Goal: Task Accomplishment & Management: Use online tool/utility

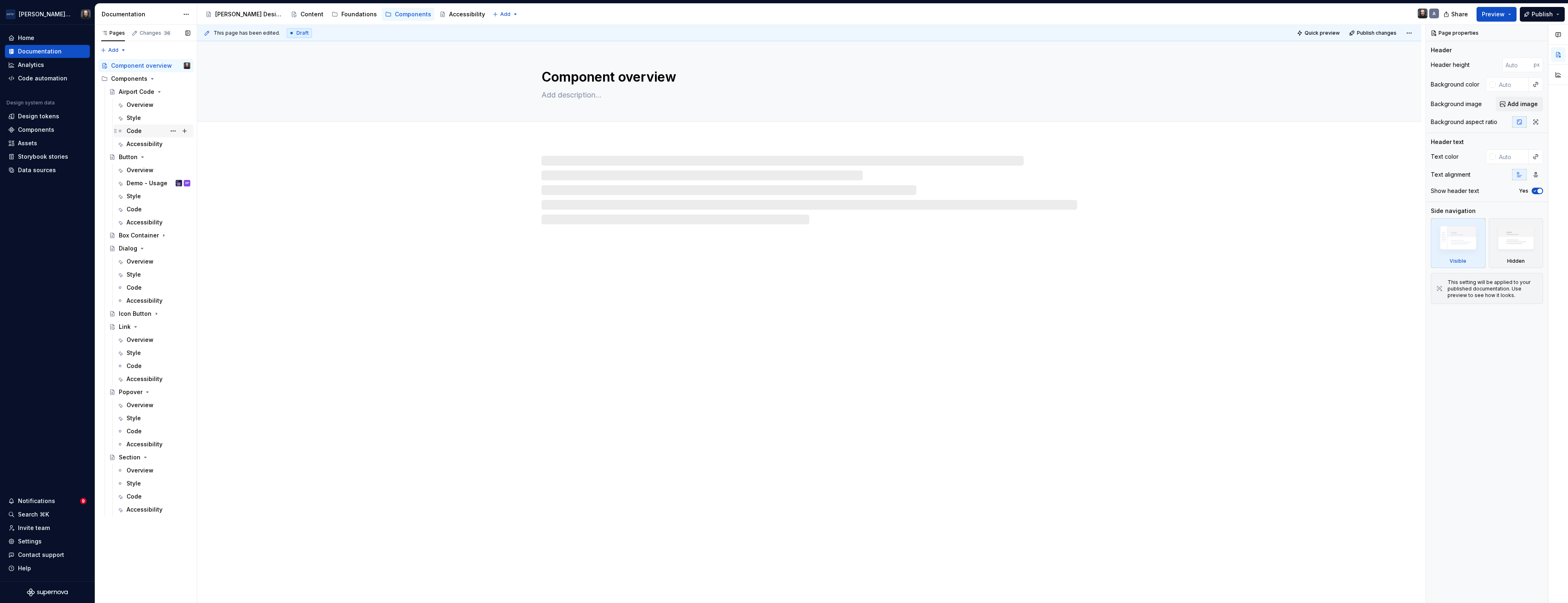
click at [141, 128] on div "Code" at bounding box center [134, 131] width 15 height 8
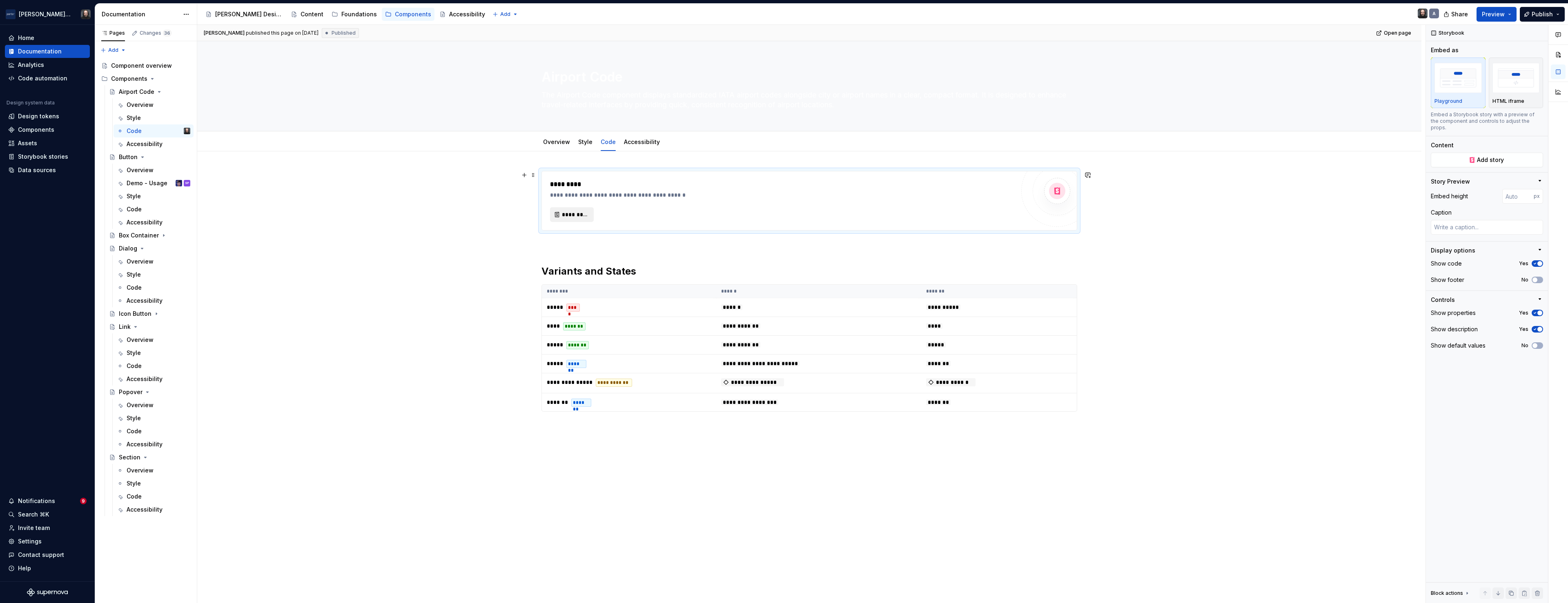
click at [576, 215] on span "*********" at bounding box center [575, 214] width 27 height 8
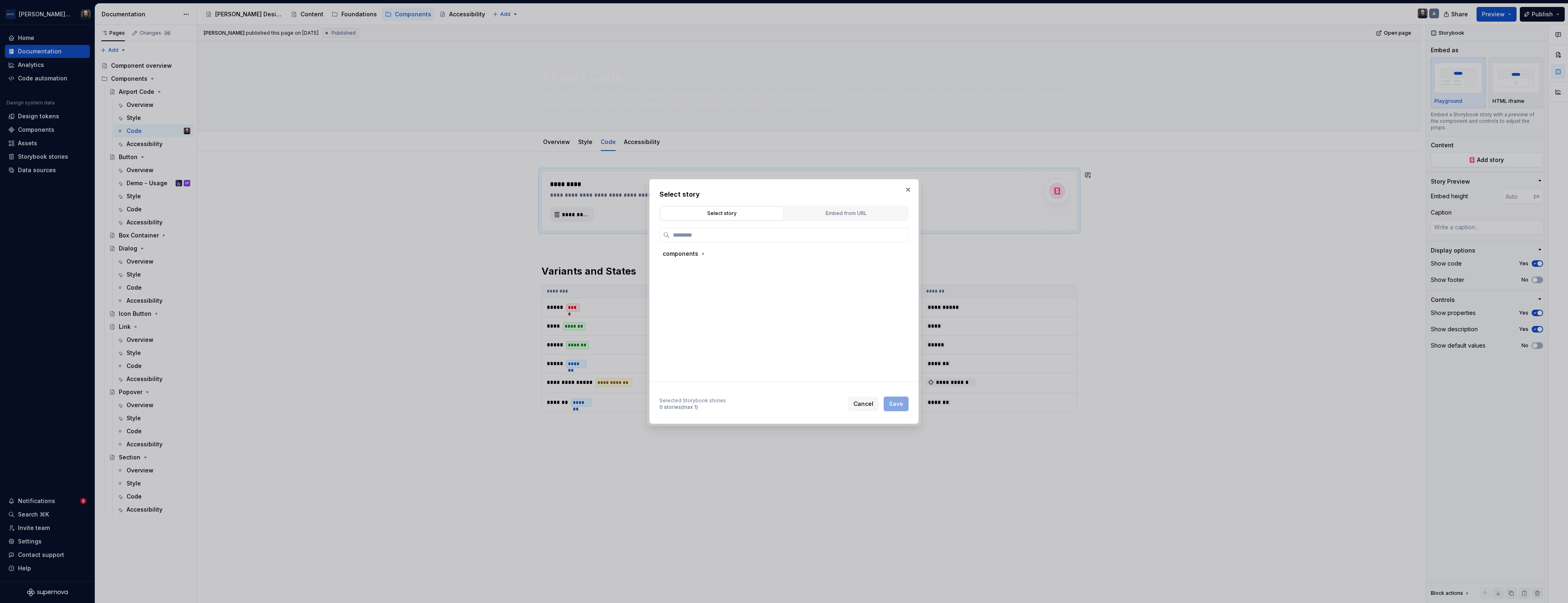
click at [733, 214] on div "Select story" at bounding box center [721, 213] width 117 height 8
click at [703, 254] on icon "button" at bounding box center [703, 254] width 1 height 2
click at [910, 189] on button "button" at bounding box center [908, 190] width 12 height 12
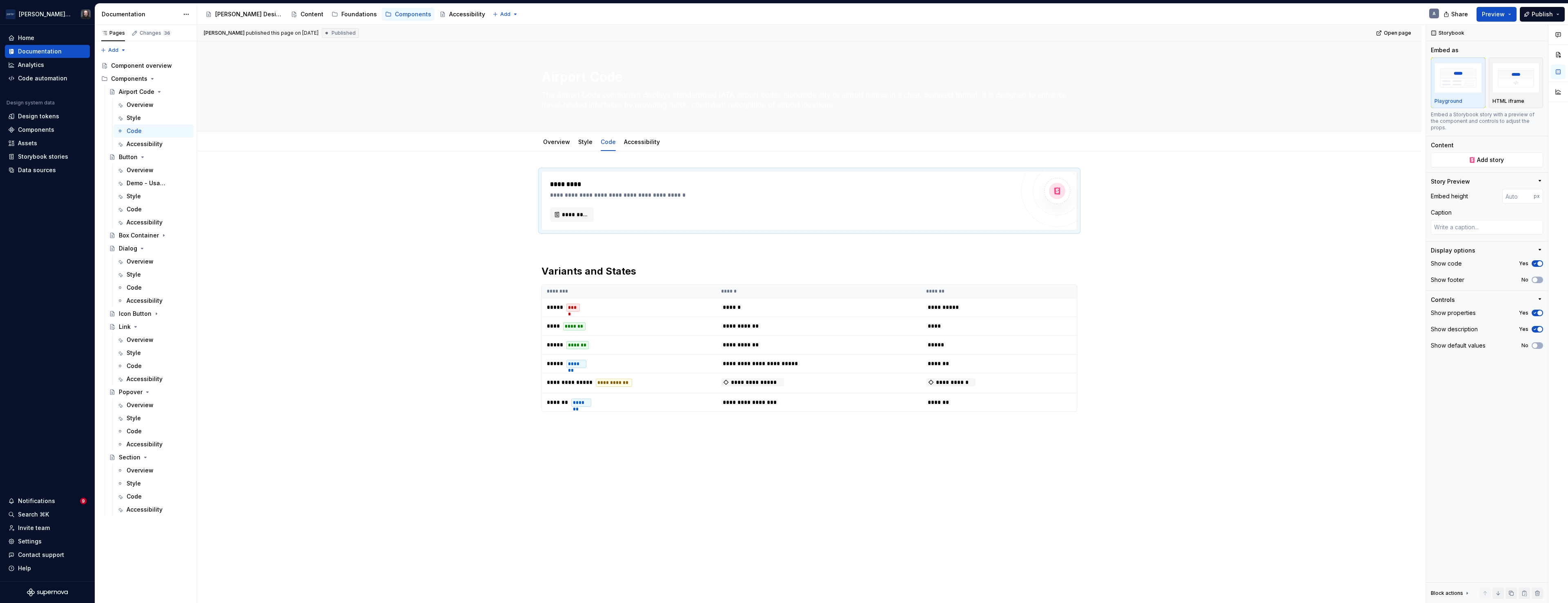
type textarea "*"
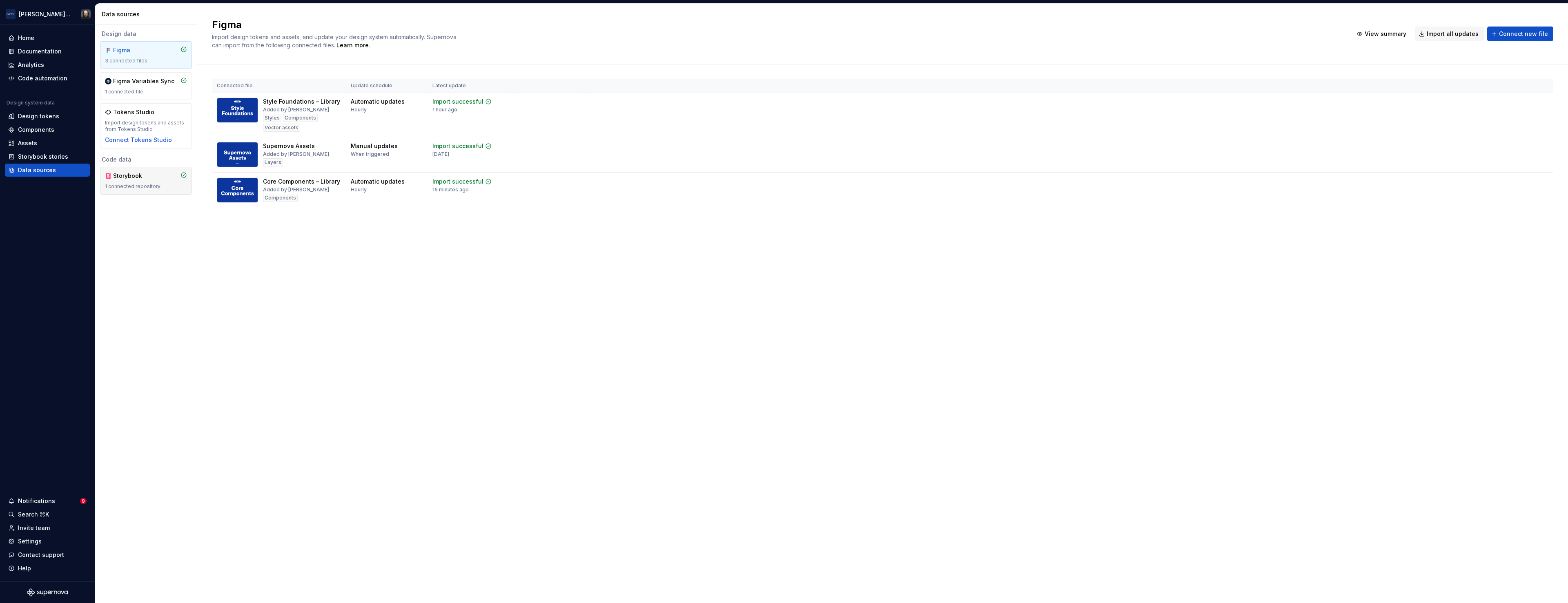
click at [173, 189] on div "1 connected repository" at bounding box center [145, 186] width 82 height 7
click at [177, 187] on div "1 connected repository" at bounding box center [145, 186] width 82 height 7
click at [168, 183] on div "1 connected repository" at bounding box center [145, 186] width 82 height 7
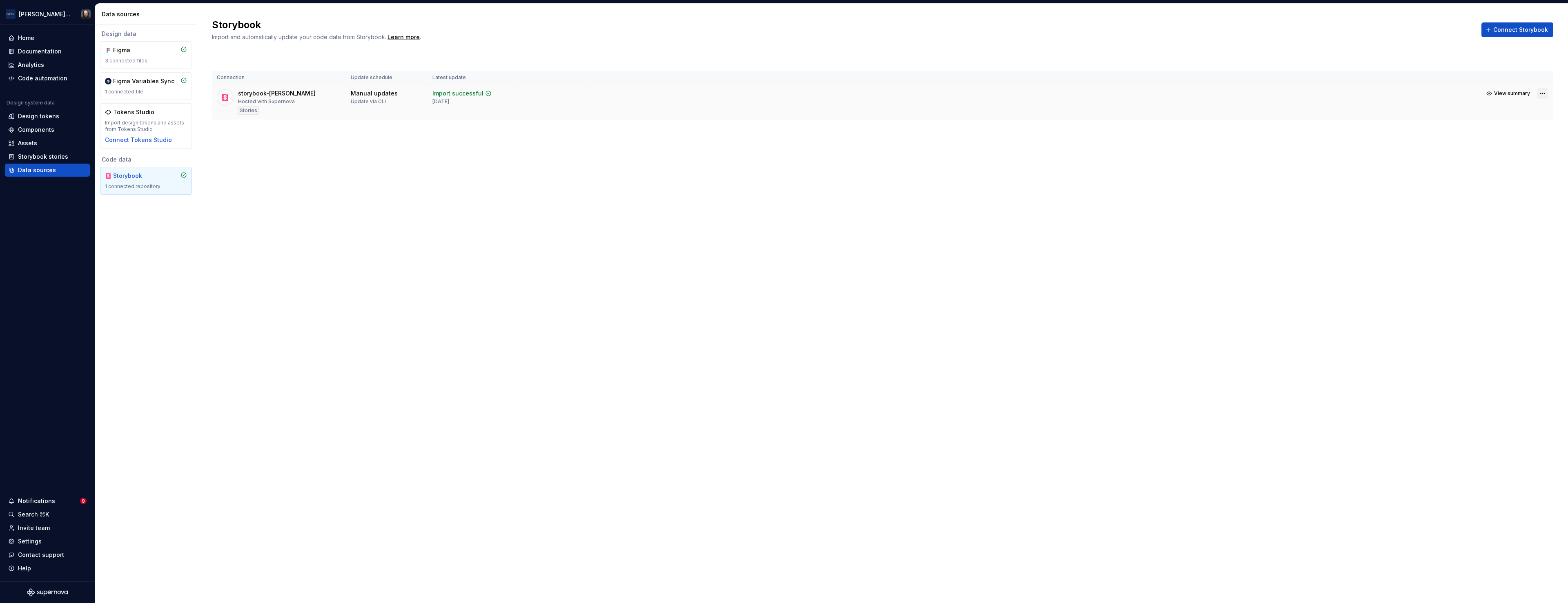
click at [1542, 93] on html "Porter Airlines Home Documentation Analytics Code automation Design system data…" at bounding box center [784, 301] width 1568 height 603
click at [570, 216] on html "Porter Airlines Home Documentation Analytics Code automation Design system data…" at bounding box center [784, 301] width 1568 height 603
click at [1510, 94] on span "View summary" at bounding box center [1512, 93] width 36 height 7
click at [1412, 88] on div "6 created" at bounding box center [1474, 87] width 169 height 8
click at [1415, 101] on div "6 stories" at bounding box center [1413, 102] width 25 height 8
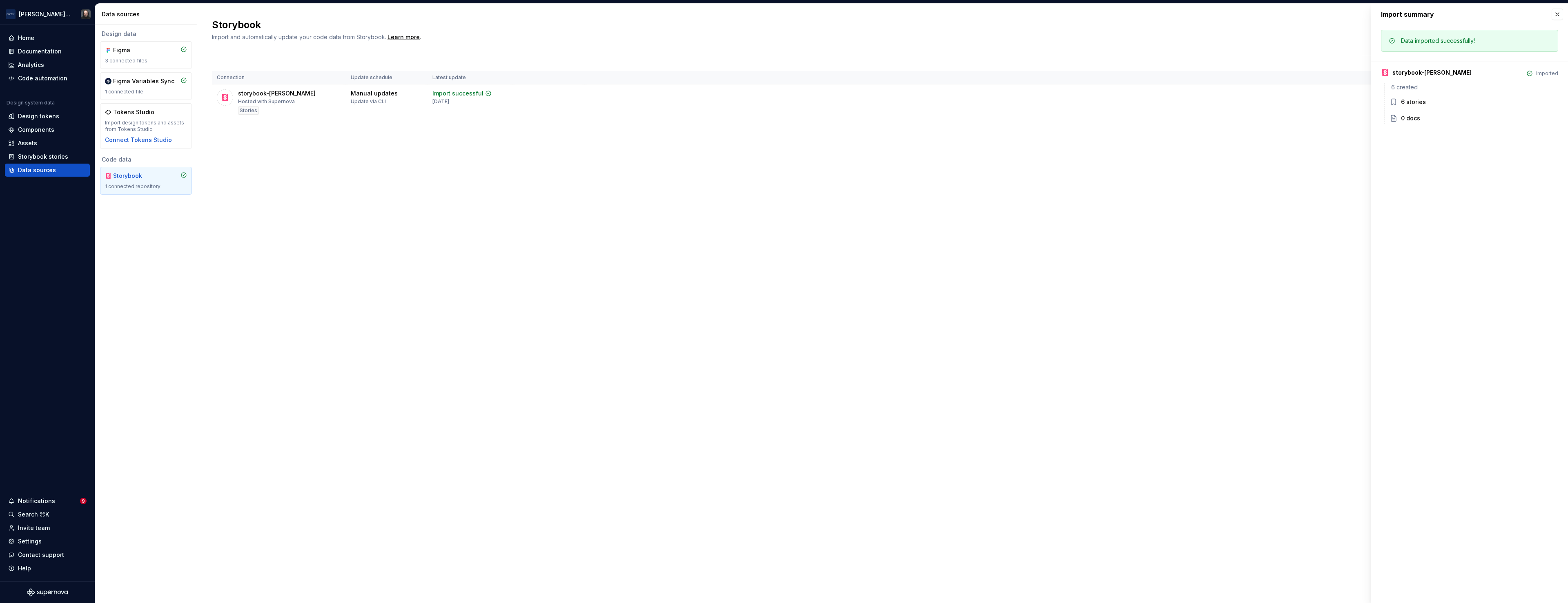
drag, startPoint x: 1410, startPoint y: 119, endPoint x: 1409, endPoint y: 69, distance: 50.0
click at [1410, 119] on div "0 docs" at bounding box center [1411, 118] width 19 height 8
click at [1409, 69] on div "storybook-porter" at bounding box center [1432, 72] width 79 height 8
click at [1542, 73] on div "Imported" at bounding box center [1547, 73] width 22 height 7
click at [1558, 12] on button "button" at bounding box center [1557, 14] width 12 height 12
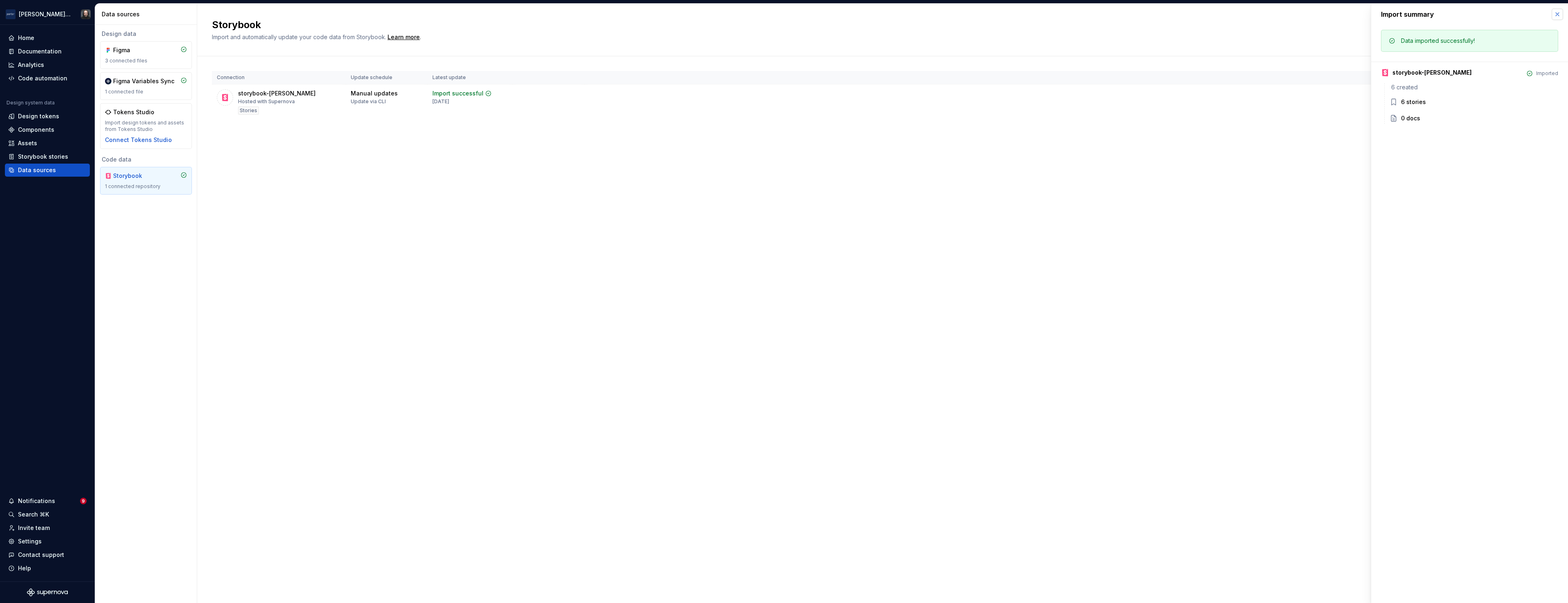
click at [1558, 14] on button "button" at bounding box center [1557, 14] width 12 height 12
click at [838, 353] on div "Storybook Import and automatically update your code data from Storybook. Learn …" at bounding box center [883, 303] width 1371 height 599
click at [1546, 95] on html "Porter Airlines Home Documentation Analytics Code automation Design system data…" at bounding box center [784, 301] width 1568 height 603
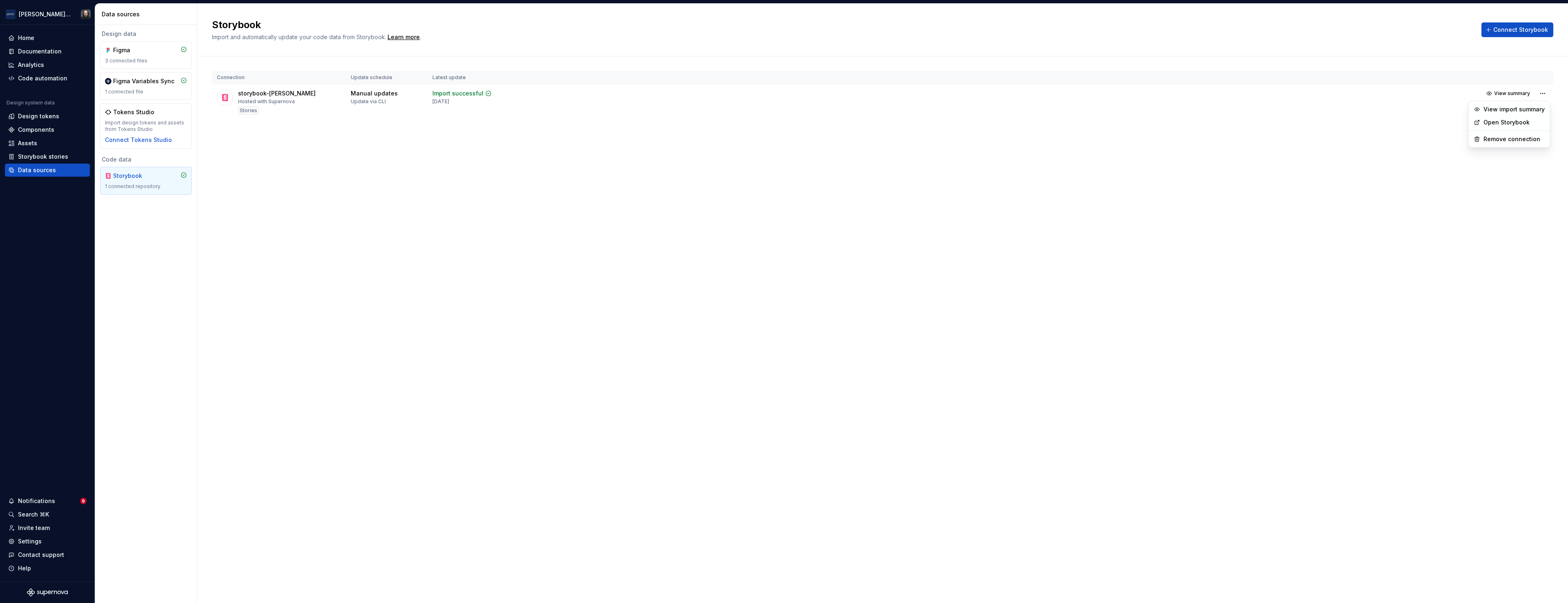
click at [1508, 122] on link "Open Storybook" at bounding box center [1514, 122] width 61 height 8
click at [40, 155] on div "Storybook stories" at bounding box center [43, 156] width 51 height 8
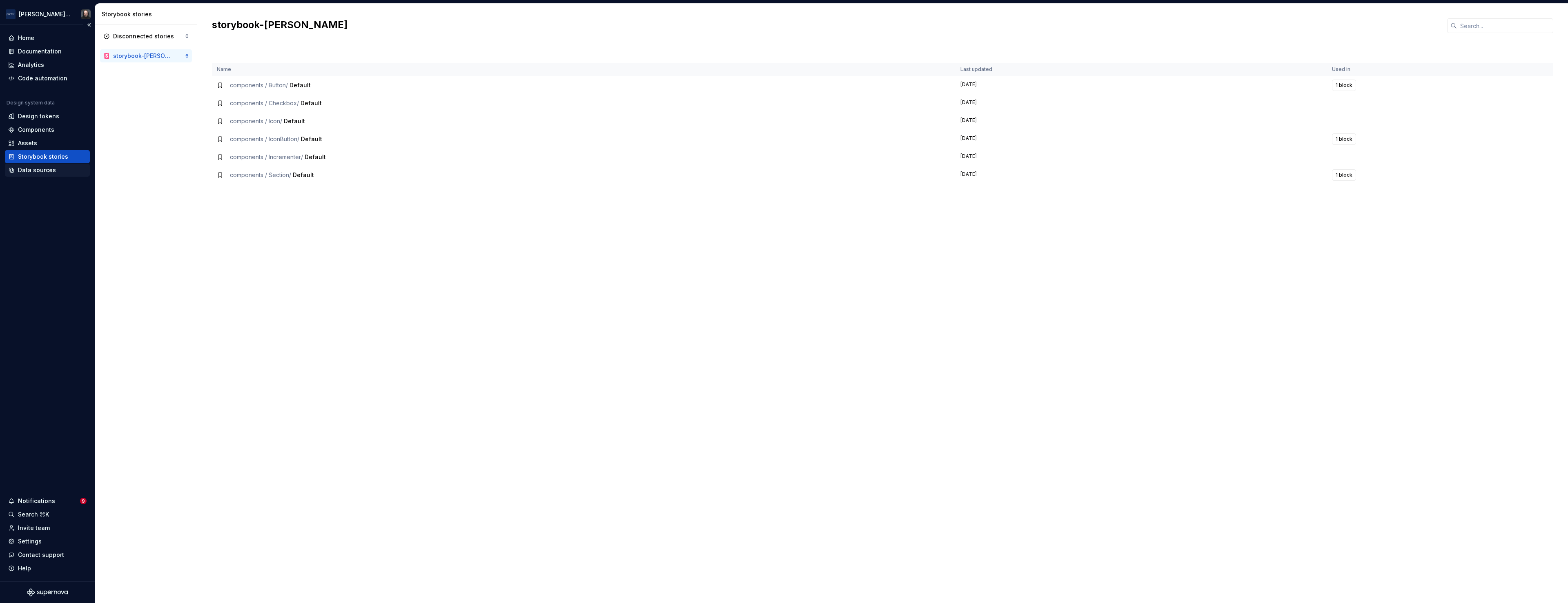
click at [35, 172] on div "Data sources" at bounding box center [37, 170] width 38 height 8
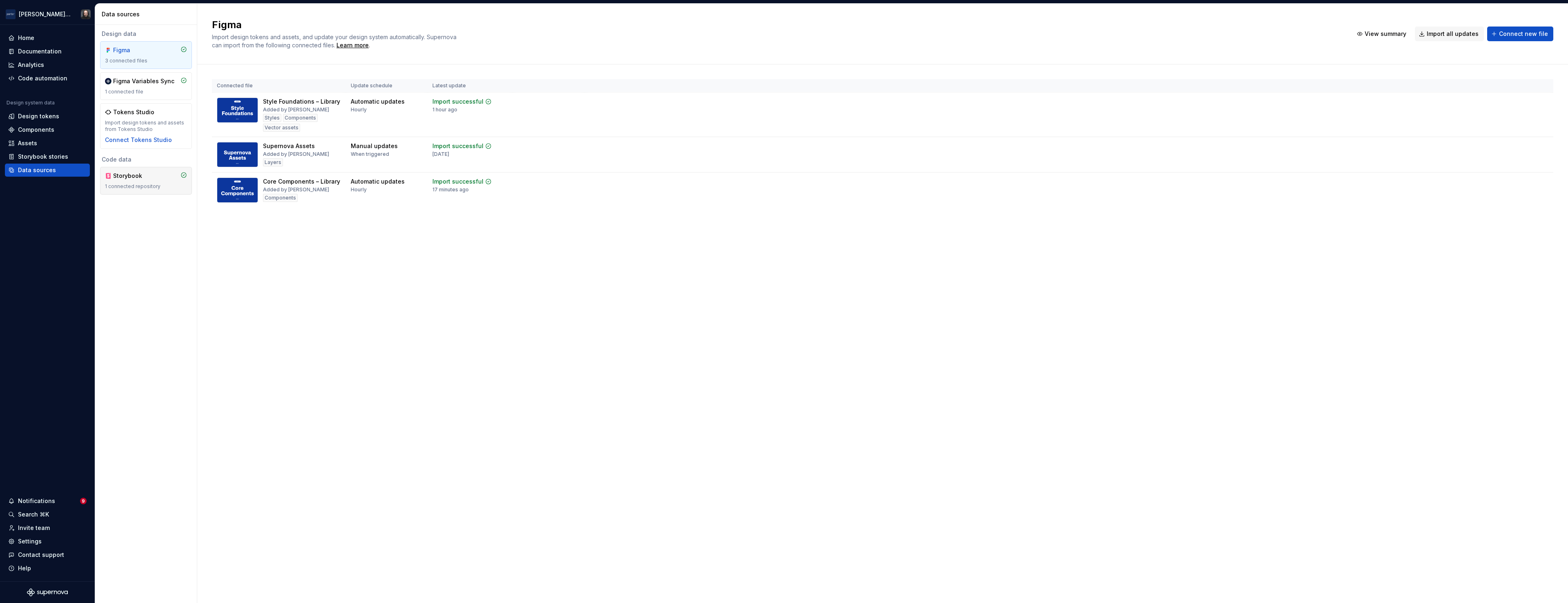
click at [161, 187] on div "1 connected repository" at bounding box center [145, 186] width 82 height 7
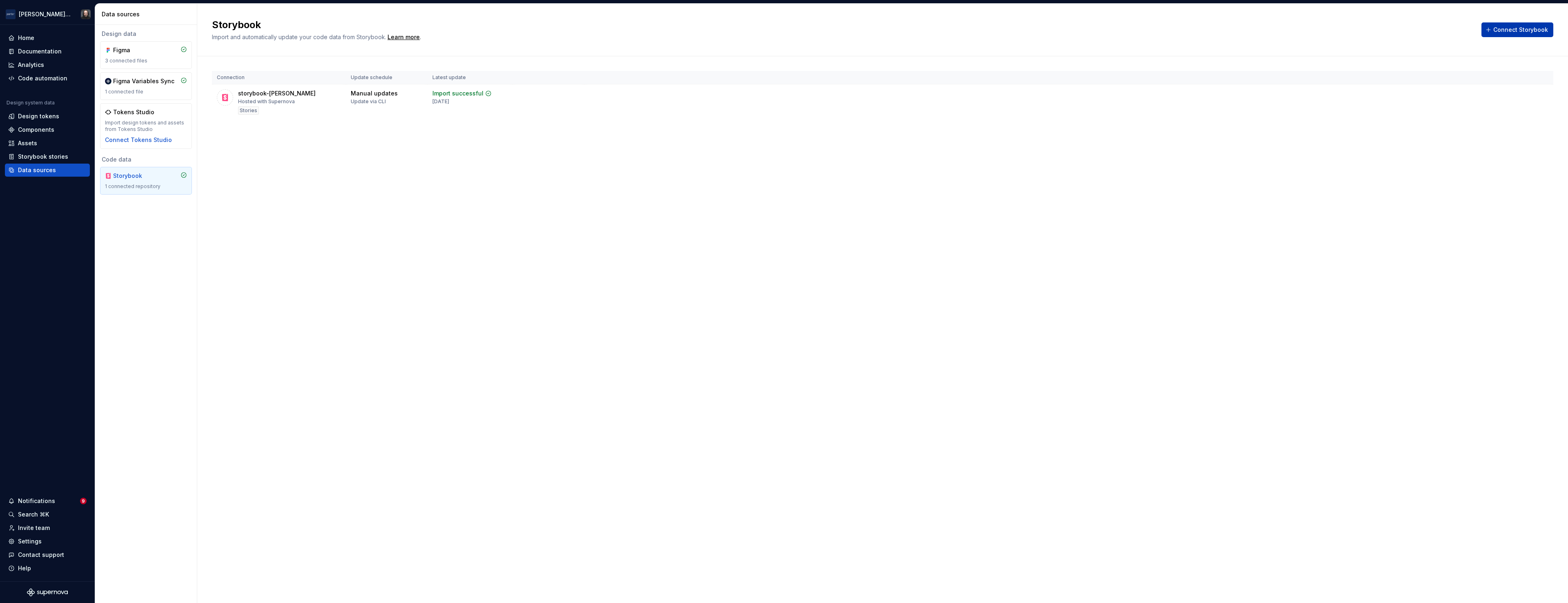
click at [1517, 32] on span "Connect Storybook" at bounding box center [1521, 29] width 55 height 8
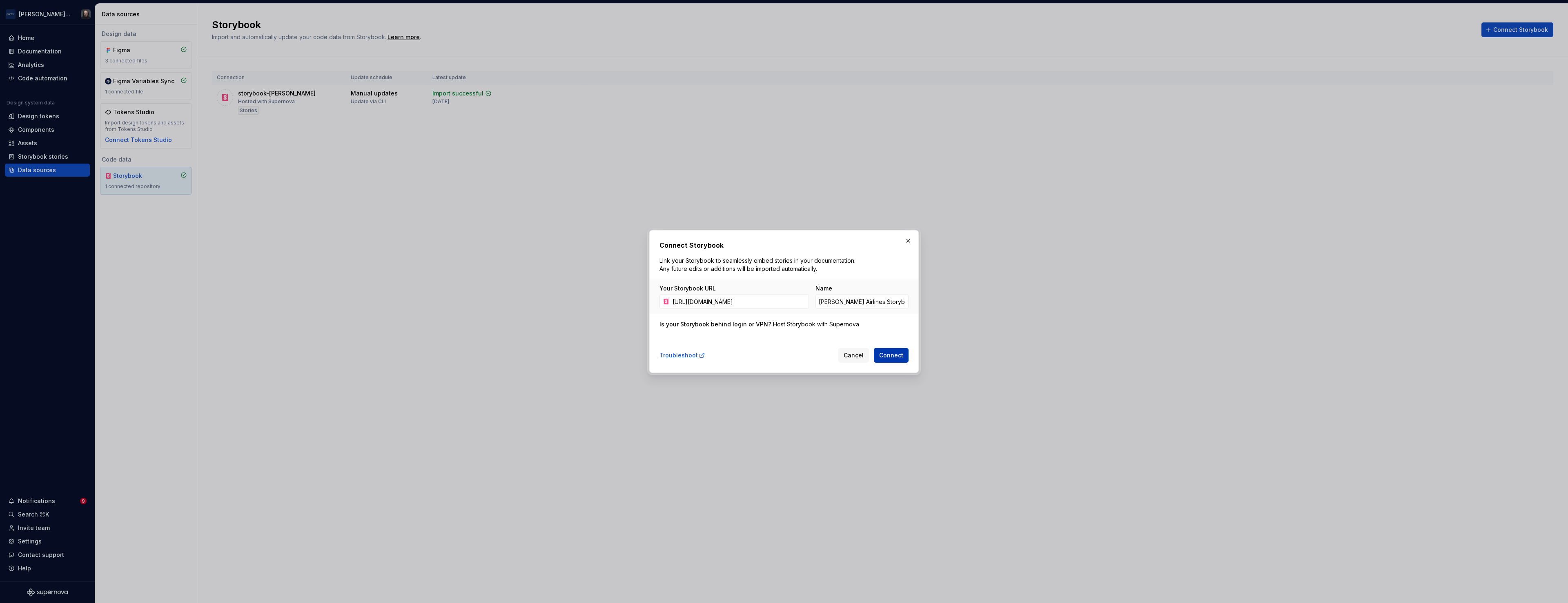
type input "https://storybook-ds.flyporter.com/"
click at [891, 355] on span "Connect" at bounding box center [891, 355] width 24 height 8
click at [1552, 586] on button "button" at bounding box center [1550, 585] width 10 height 12
click at [850, 357] on span "Cancel" at bounding box center [853, 355] width 20 height 8
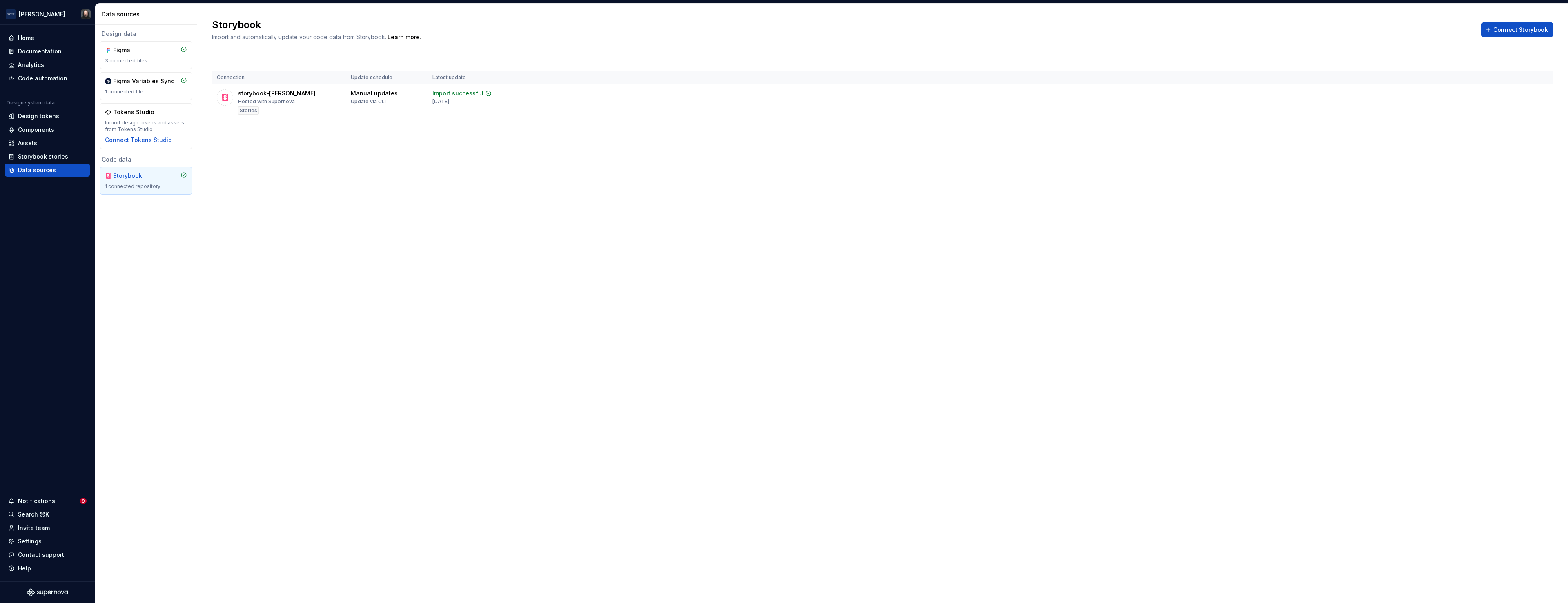
click at [653, 257] on div "Storybook Import and automatically update your code data from Storybook. Learn …" at bounding box center [883, 303] width 1371 height 599
